Goal: Find specific page/section: Find specific page/section

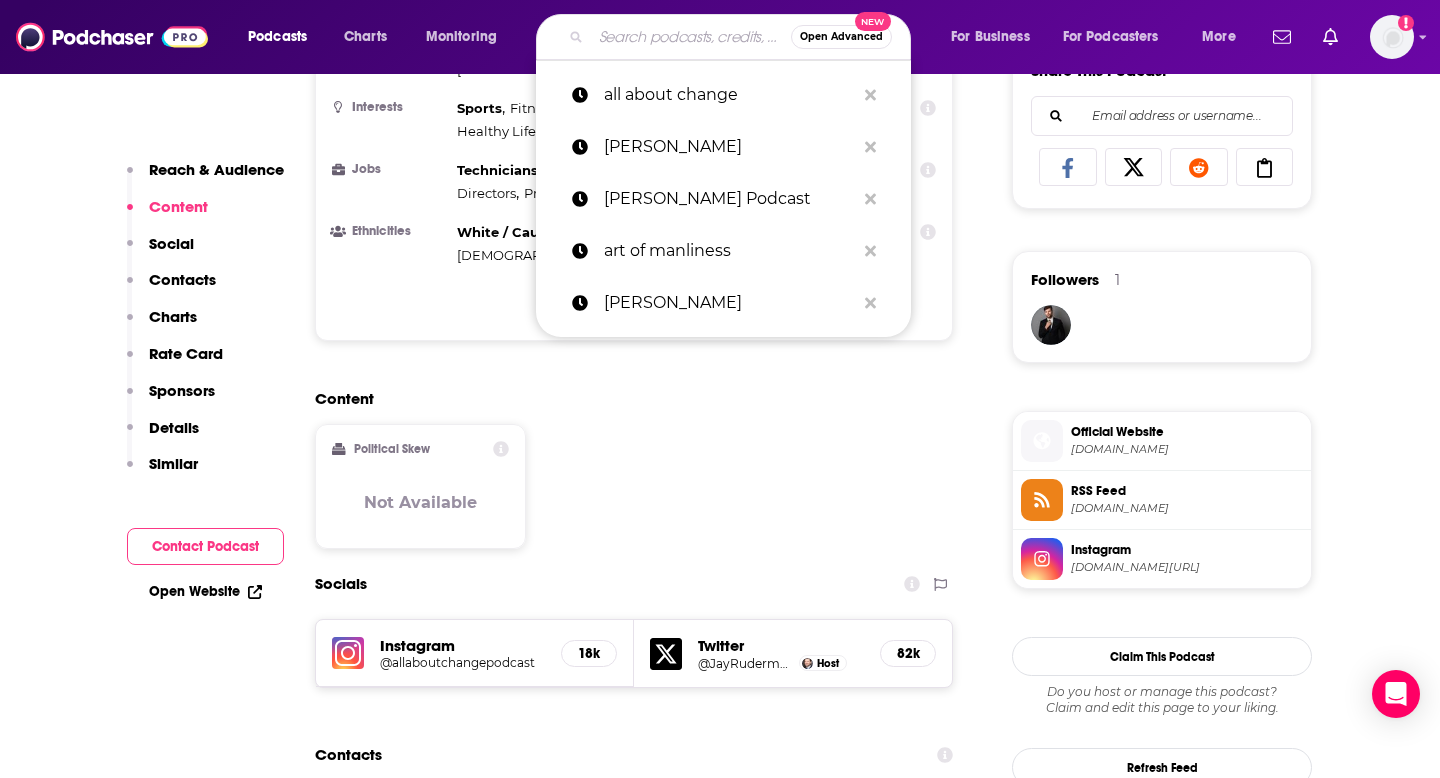
click at [701, 37] on input "Search podcasts, credits, & more..." at bounding box center [691, 37] width 200 height 32
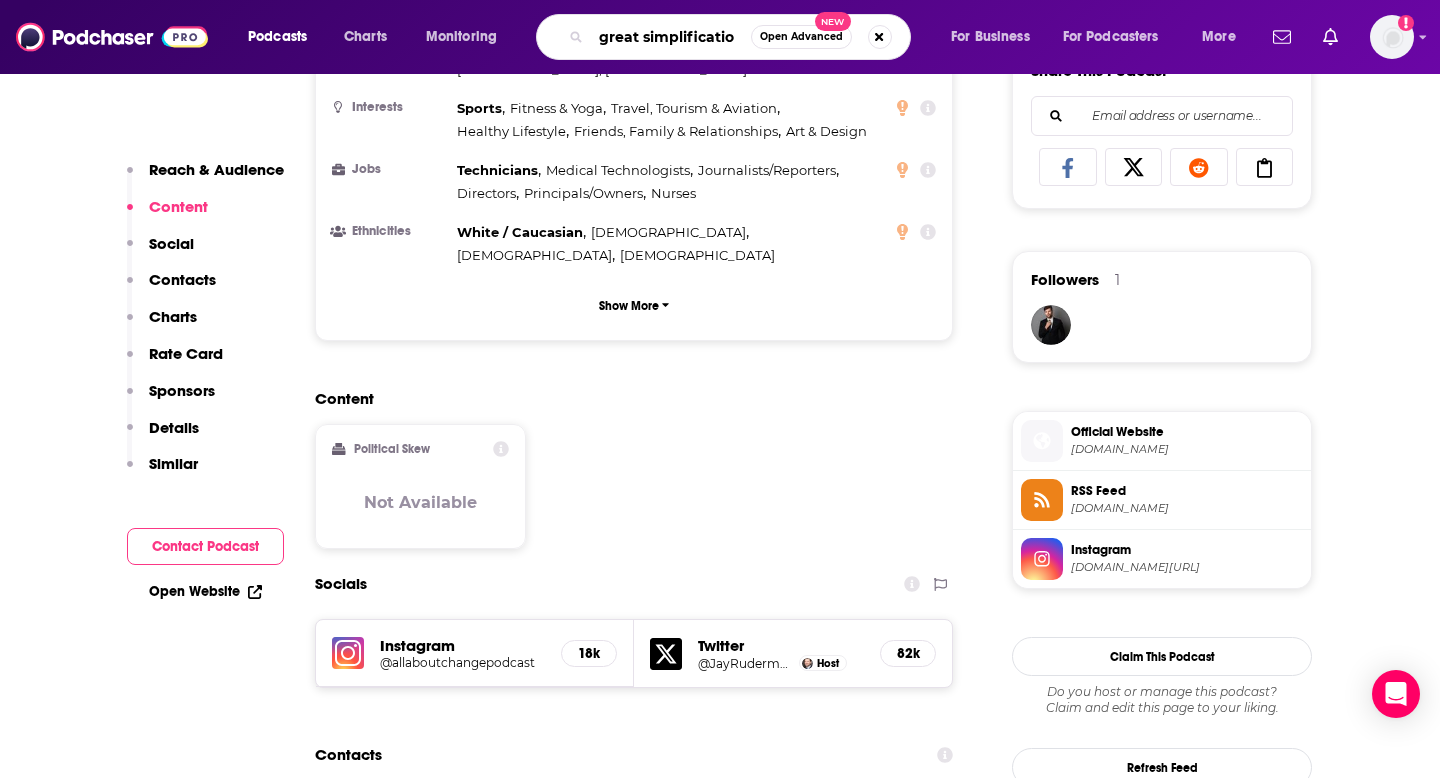
type input "great simplification"
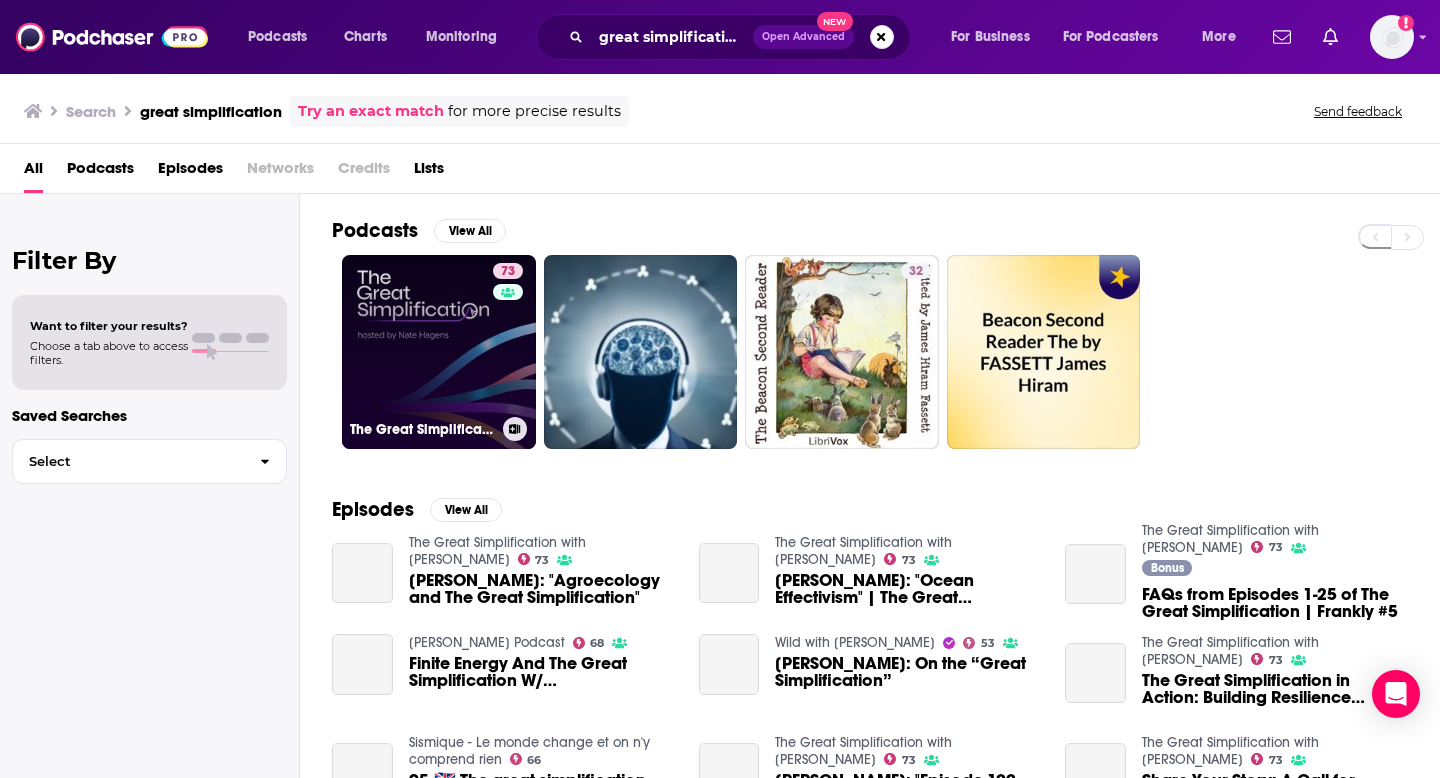
click at [388, 335] on link "73 The Great Simplification with [PERSON_NAME]" at bounding box center [439, 352] width 194 height 194
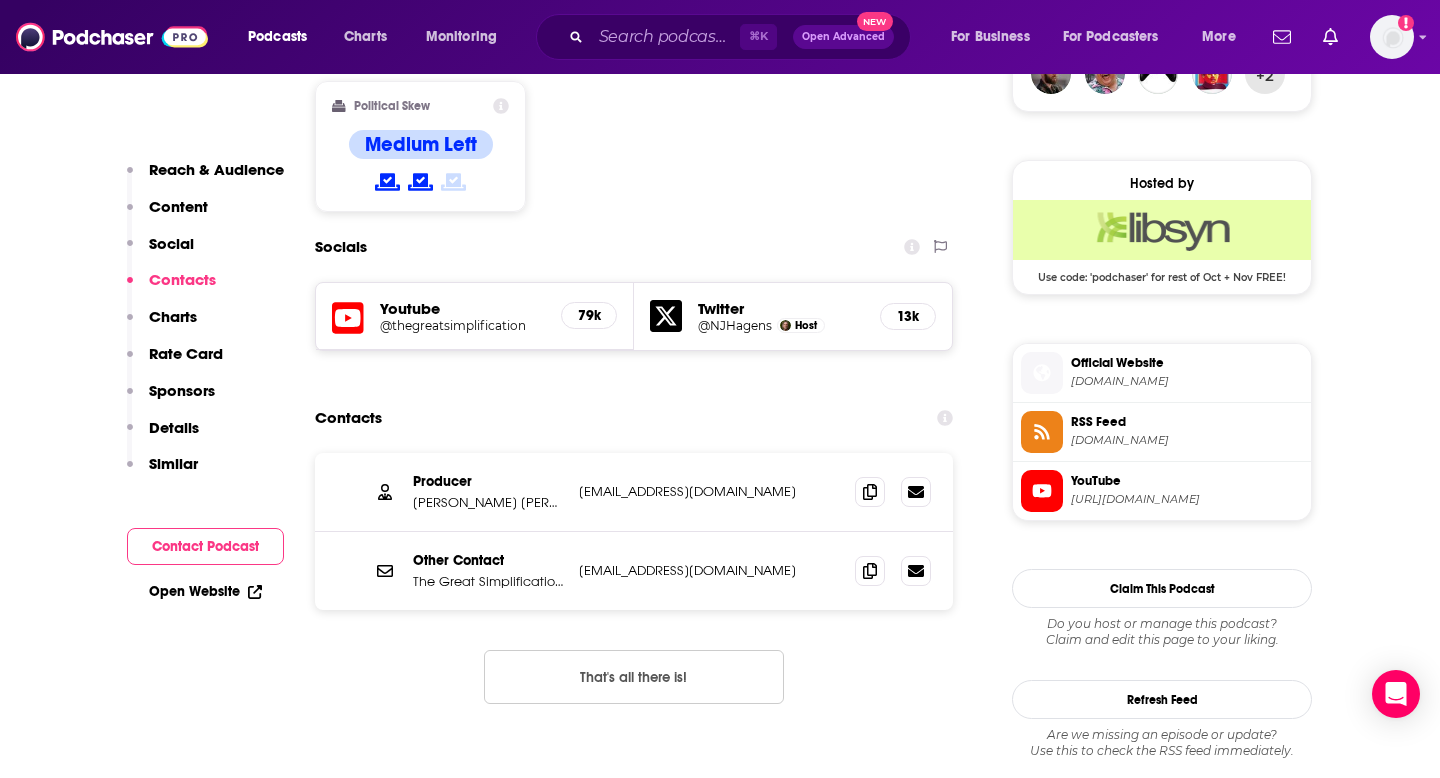
scroll to position [1543, 0]
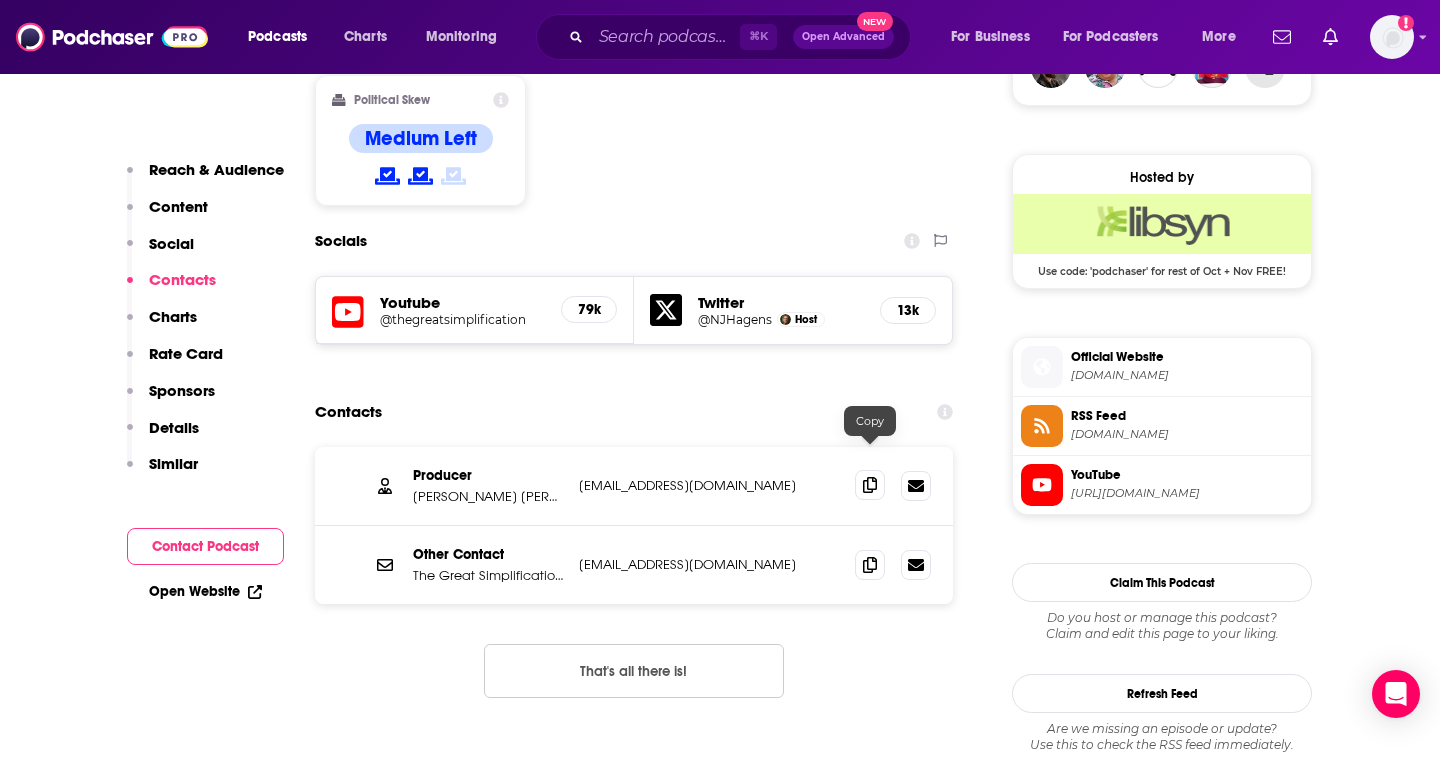
click at [870, 477] on icon at bounding box center [870, 485] width 14 height 16
click at [868, 470] on span at bounding box center [870, 485] width 30 height 30
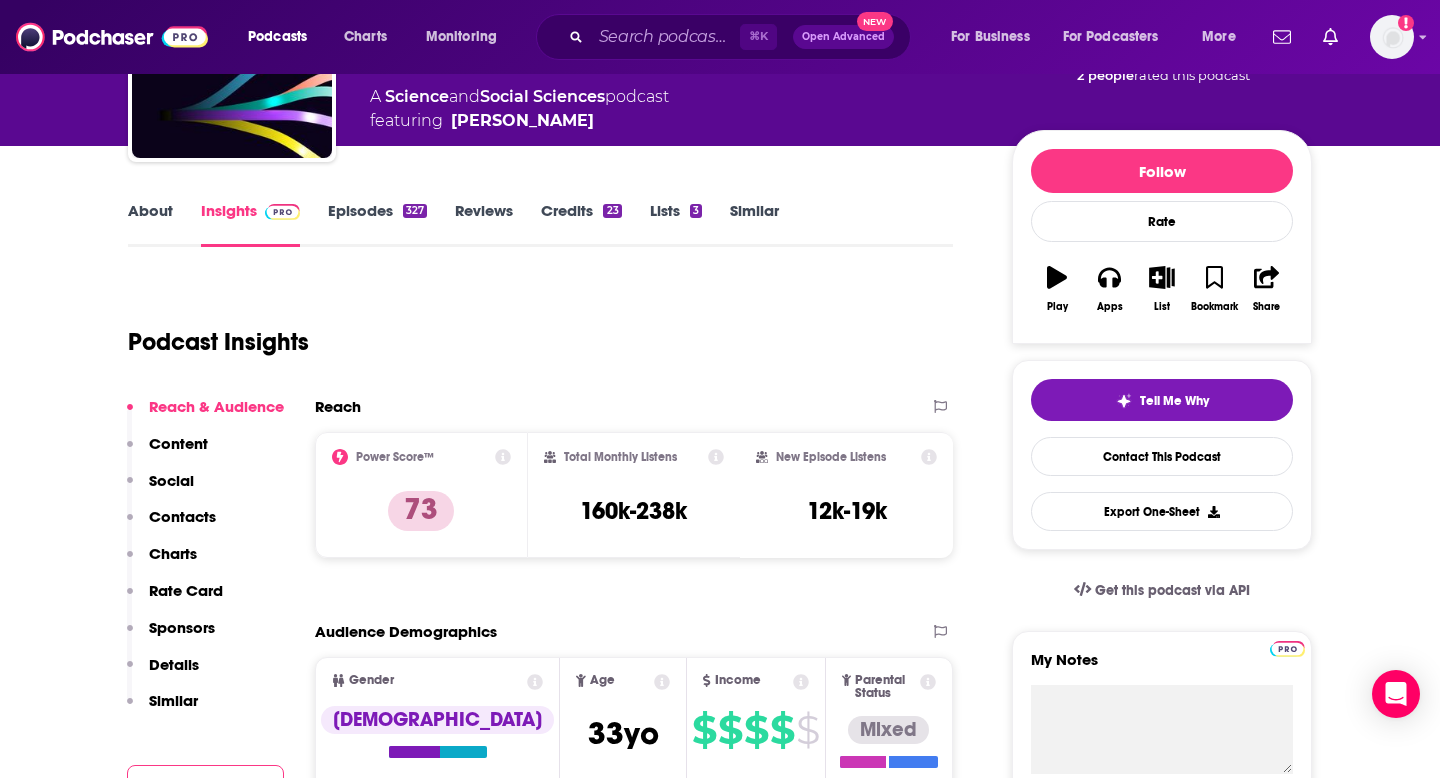
scroll to position [0, 0]
